Goal: Information Seeking & Learning: Check status

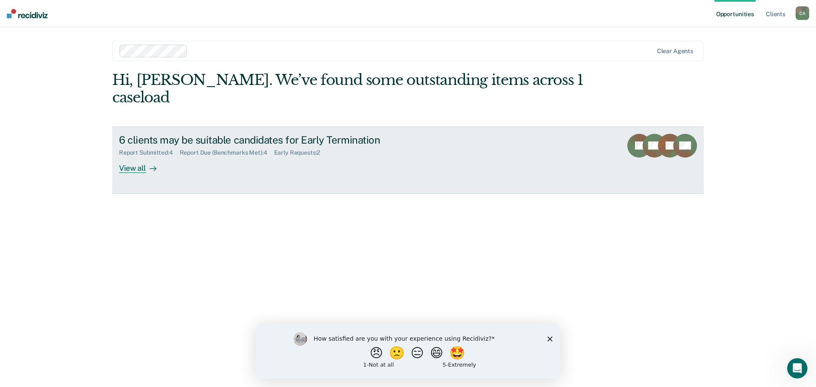
click at [134, 170] on div "View all" at bounding box center [143, 164] width 48 height 17
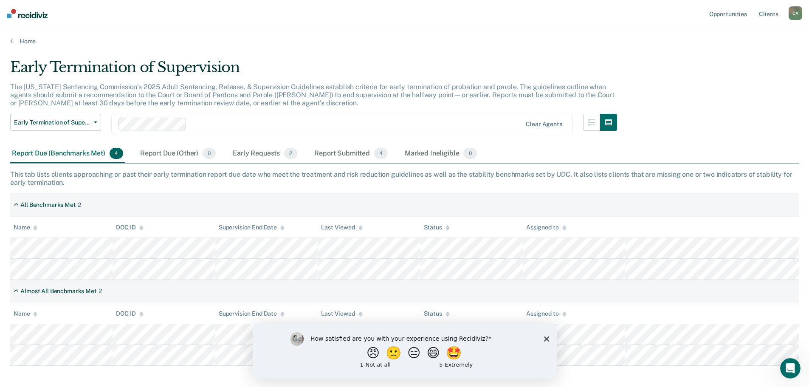
scroll to position [40, 0]
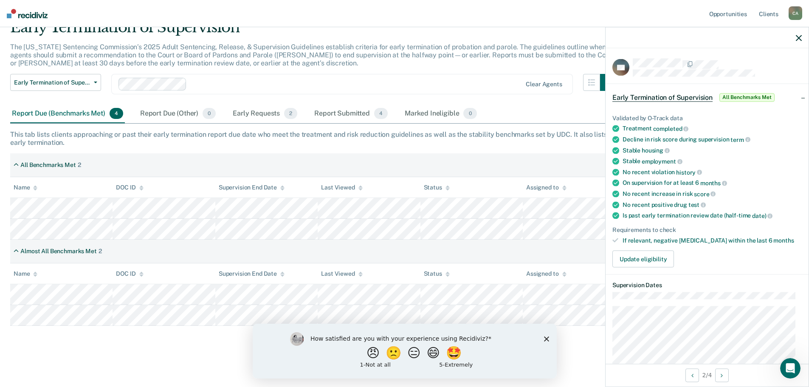
click at [799, 36] on icon "button" at bounding box center [799, 38] width 6 height 6
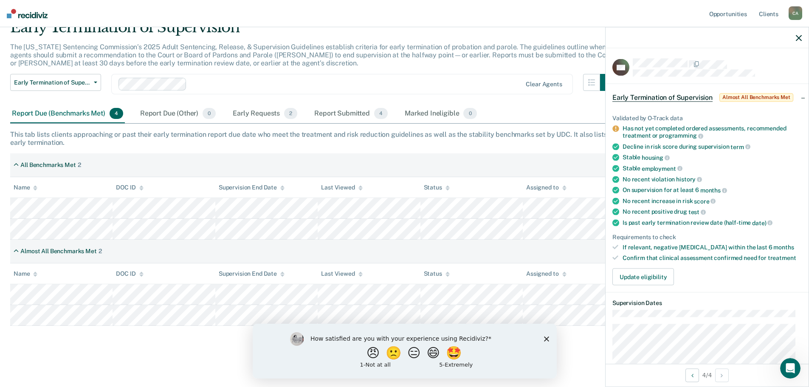
click at [799, 33] on div at bounding box center [707, 37] width 203 height 21
click at [799, 35] on icon "button" at bounding box center [799, 38] width 6 height 6
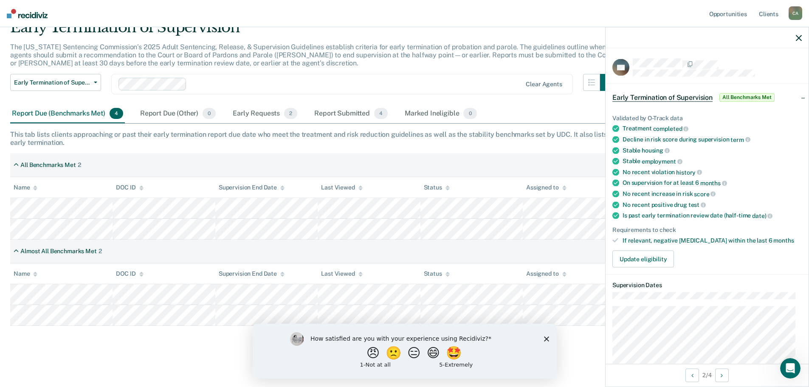
click at [797, 37] on icon "button" at bounding box center [799, 38] width 6 height 6
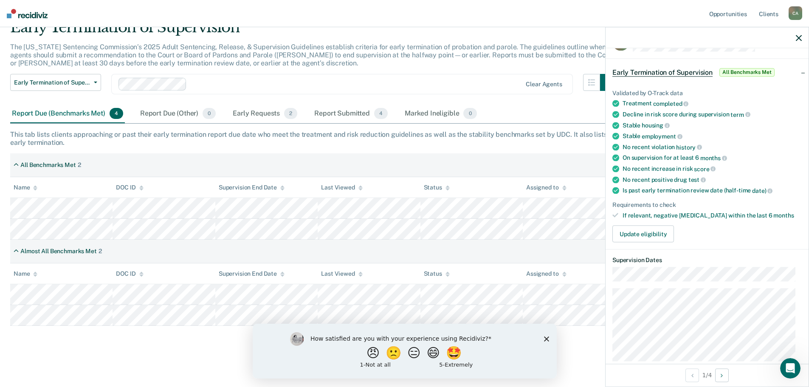
scroll to position [0, 0]
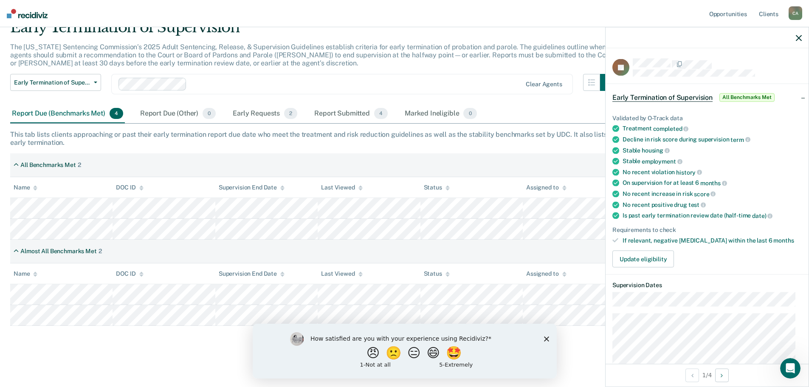
click at [798, 36] on icon "button" at bounding box center [799, 38] width 6 height 6
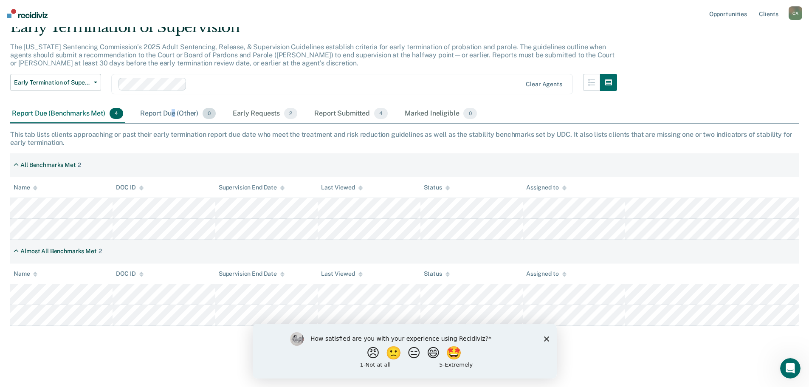
click at [174, 113] on div "Report Due (Other) 0" at bounding box center [177, 114] width 79 height 19
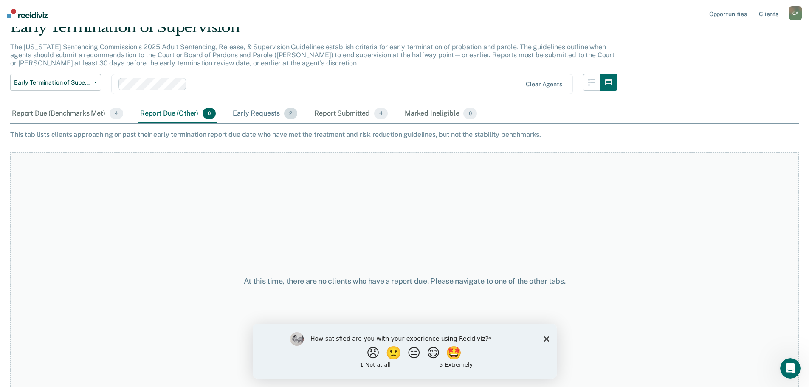
click at [259, 113] on div "Early Requests 2" at bounding box center [265, 114] width 68 height 19
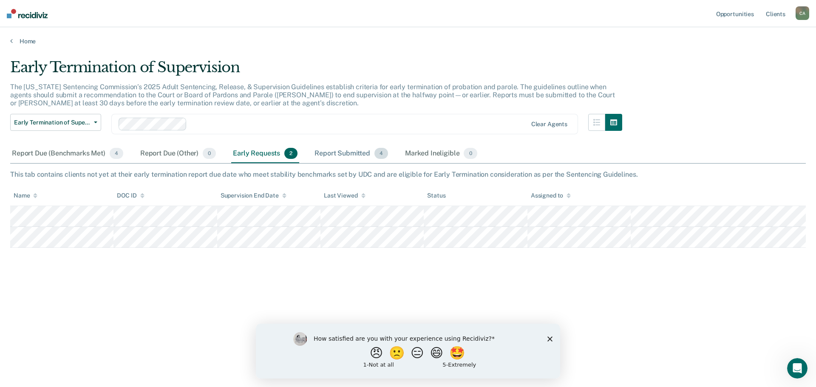
click at [352, 153] on div "Report Submitted 4" at bounding box center [351, 153] width 77 height 19
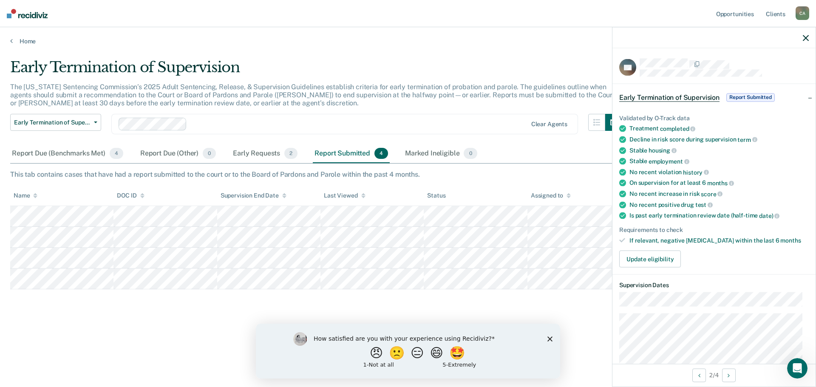
click at [805, 36] on icon "button" at bounding box center [806, 38] width 6 height 6
click at [806, 35] on icon "button" at bounding box center [806, 38] width 6 height 6
click at [810, 36] on div at bounding box center [713, 37] width 203 height 21
click at [803, 33] on div at bounding box center [713, 37] width 203 height 21
click at [806, 37] on icon "button" at bounding box center [806, 38] width 6 height 6
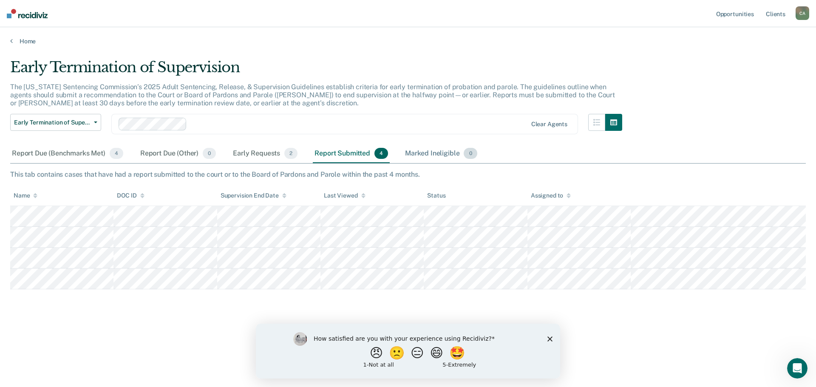
click at [408, 155] on div "Marked Ineligible 0" at bounding box center [441, 153] width 76 height 19
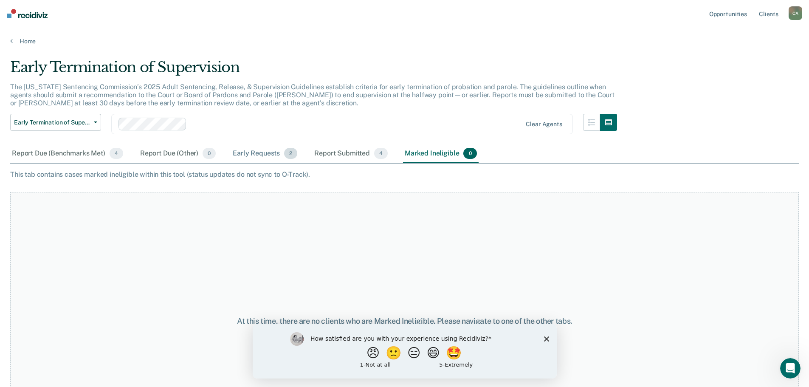
click at [254, 154] on div "Early Requests 2" at bounding box center [265, 153] width 68 height 19
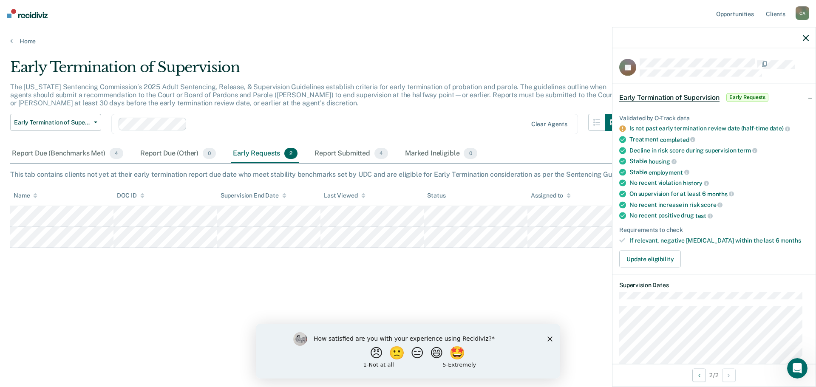
click at [807, 37] on icon "button" at bounding box center [806, 38] width 6 height 6
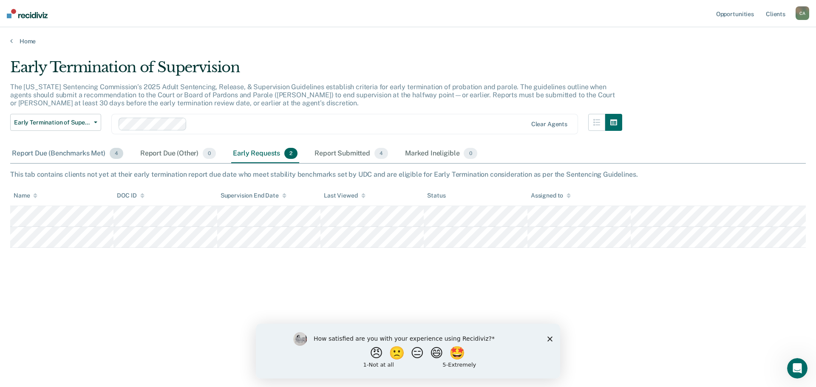
click at [75, 155] on div "Report Due (Benchmarks Met) 4" at bounding box center [67, 153] width 115 height 19
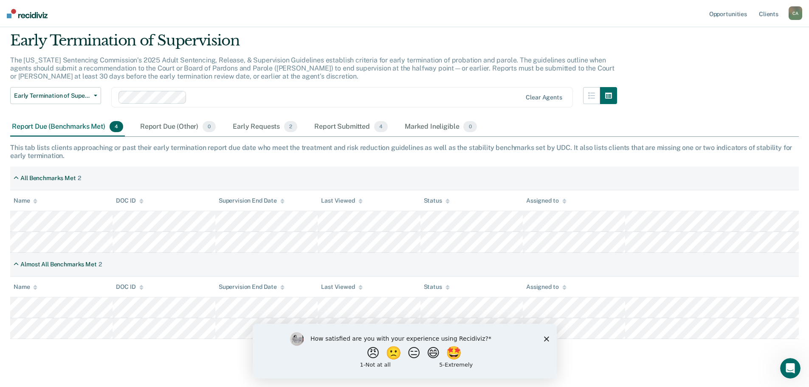
scroll to position [40, 0]
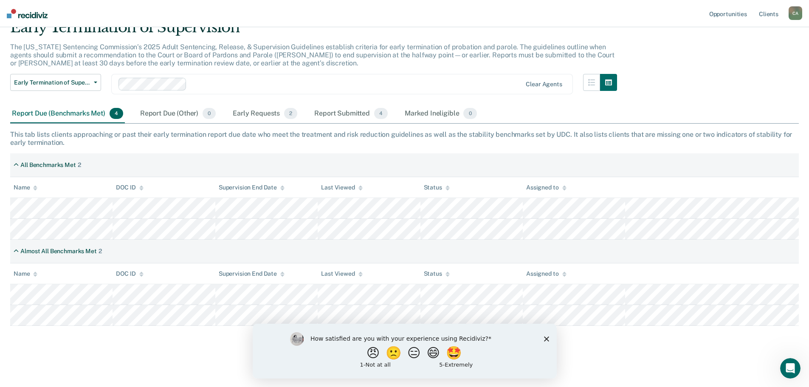
click at [545, 336] on icon "Close survey" at bounding box center [546, 338] width 5 height 5
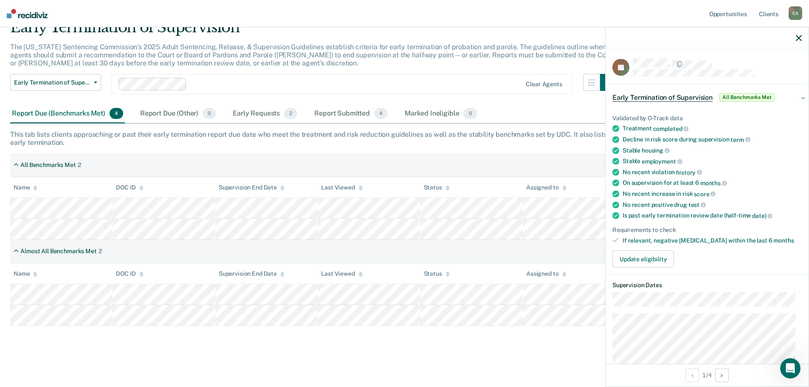
click at [800, 36] on icon "button" at bounding box center [799, 38] width 6 height 6
